Goal: Browse casually: Explore the website without a specific task or goal

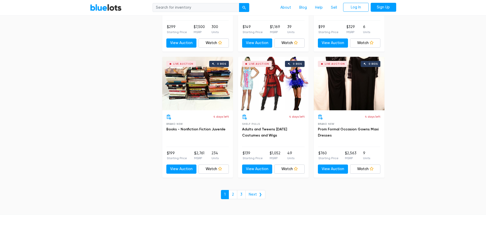
scroll to position [2142, 0]
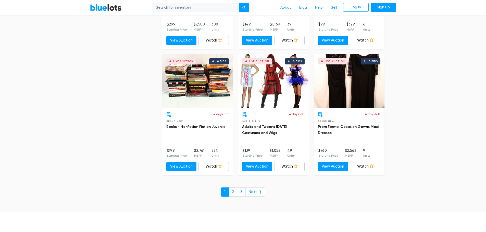
click at [285, 85] on div "Live Auction 0 bids" at bounding box center [273, 81] width 71 height 54
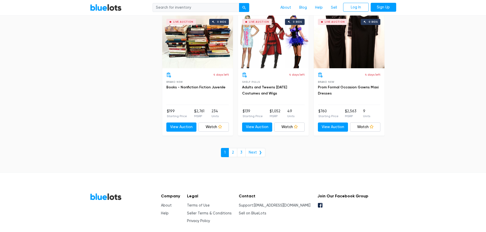
scroll to position [2204, 0]
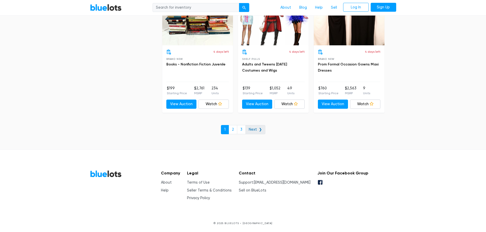
click at [260, 129] on link "Next ❯" at bounding box center [255, 129] width 20 height 9
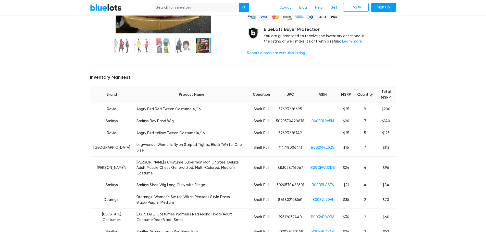
scroll to position [178, 0]
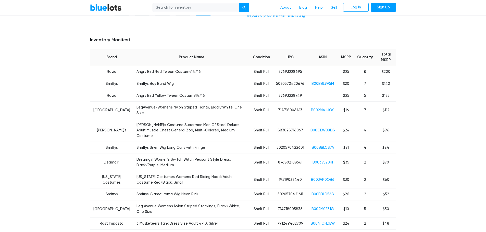
click at [364, 101] on td "5" at bounding box center [365, 96] width 22 height 12
drag, startPoint x: 362, startPoint y: 90, endPoint x: 375, endPoint y: 93, distance: 13.1
click at [375, 90] on td "7" at bounding box center [365, 84] width 22 height 12
drag, startPoint x: 135, startPoint y: 90, endPoint x: 169, endPoint y: 95, distance: 34.5
click at [169, 90] on td "Smiffys Boy Band Wig" at bounding box center [191, 84] width 116 height 12
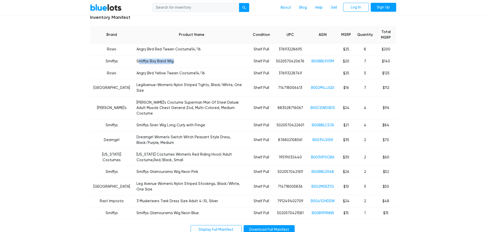
scroll to position [204, 0]
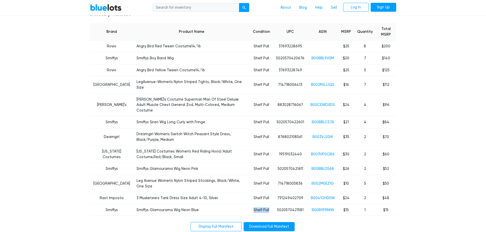
drag, startPoint x: 272, startPoint y: 201, endPoint x: 249, endPoint y: 203, distance: 23.6
click at [249, 204] on tr "Smiffys Smiffys Glamourama Wig Neon Blue Shelf Pull 5020570421581 B00B9FRNIW $1…" at bounding box center [243, 210] width 306 height 12
drag, startPoint x: 368, startPoint y: 176, endPoint x: 332, endPoint y: 181, distance: 35.9
click at [360, 176] on td "5" at bounding box center [365, 183] width 22 height 17
drag, startPoint x: 185, startPoint y: 164, endPoint x: 172, endPoint y: 167, distance: 13.3
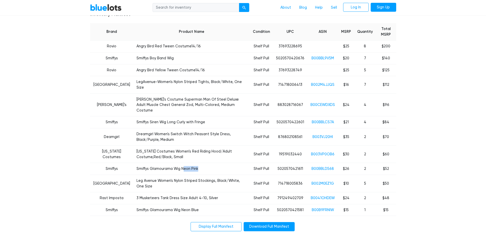
click at [171, 166] on td "Smiffys Glamourama Wig Neon Pink" at bounding box center [191, 169] width 116 height 12
drag, startPoint x: 140, startPoint y: 136, endPoint x: 123, endPoint y: 128, distance: 19.1
click at [133, 128] on td "Dreamgirl Women's Switch Witch Peasant Style Dress, Black/Purple, Medium" at bounding box center [191, 136] width 116 height 17
drag, startPoint x: 203, startPoint y: 115, endPoint x: 128, endPoint y: 119, distance: 75.1
click at [133, 119] on td "Smiffys Siren Wig Long Curly with Fringe" at bounding box center [191, 123] width 116 height 12
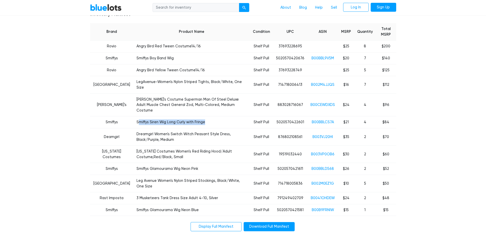
click at [190, 117] on td "Smiffys Siren Wig Long Curly with Fringe" at bounding box center [191, 123] width 116 height 12
click at [155, 117] on td "Smiffys Siren Wig Long Curly with Fringe" at bounding box center [191, 123] width 116 height 12
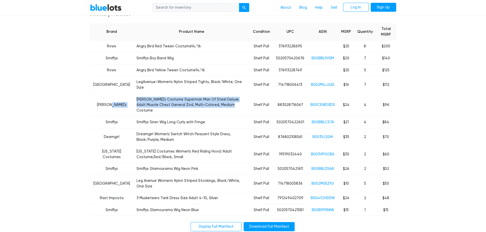
drag, startPoint x: 204, startPoint y: 107, endPoint x: 176, endPoint y: 106, distance: 27.8
click at [115, 99] on tr "Rubie's Rubie's Costume Superman Man Of Steel Deluxe Adult Muscle Chest General…" at bounding box center [243, 105] width 306 height 23
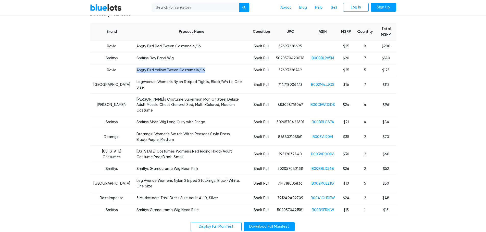
drag, startPoint x: 200, startPoint y: 76, endPoint x: 119, endPoint y: 80, distance: 81.2
click at [119, 76] on tr "Rovio Angry Bird Yellow Tween Costume14/16 Shelf Pull 37693228749 $25 5 $125" at bounding box center [243, 70] width 306 height 12
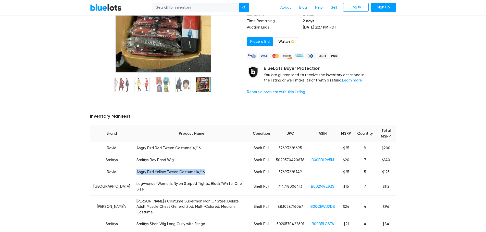
scroll to position [0, 0]
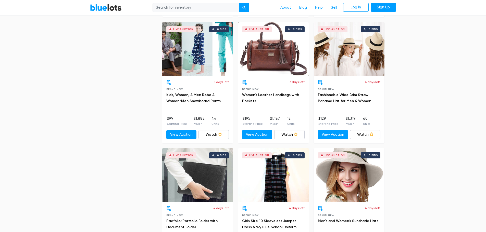
drag, startPoint x: 423, startPoint y: 73, endPoint x: 419, endPoint y: 81, distance: 8.9
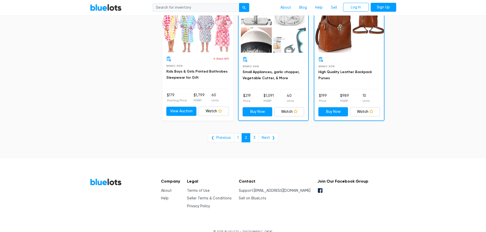
scroll to position [2085, 0]
